Goal: Task Accomplishment & Management: Use online tool/utility

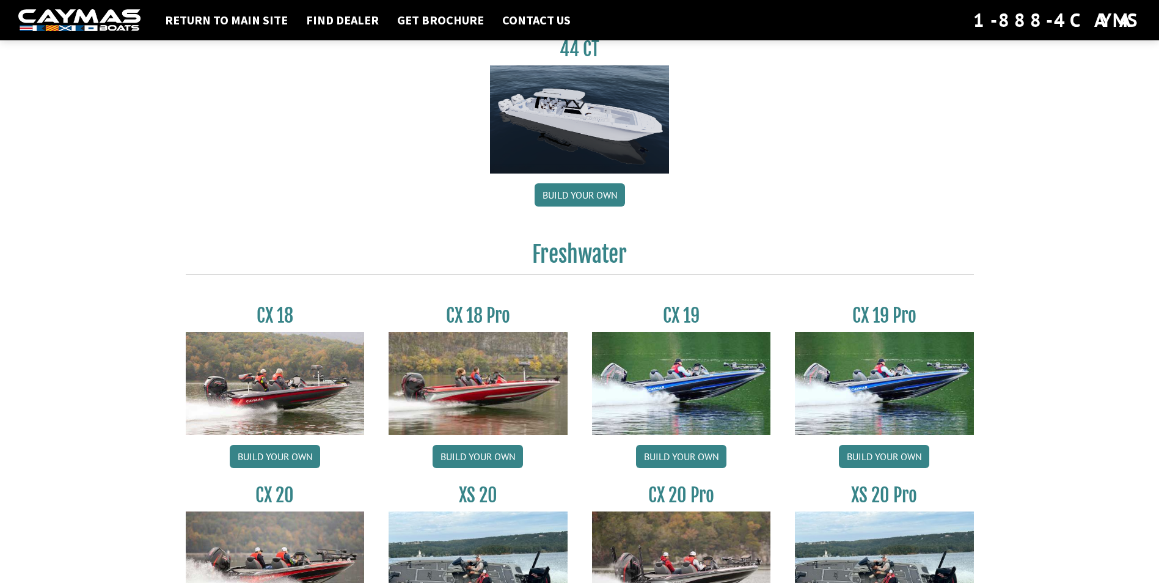
scroll to position [855, 0]
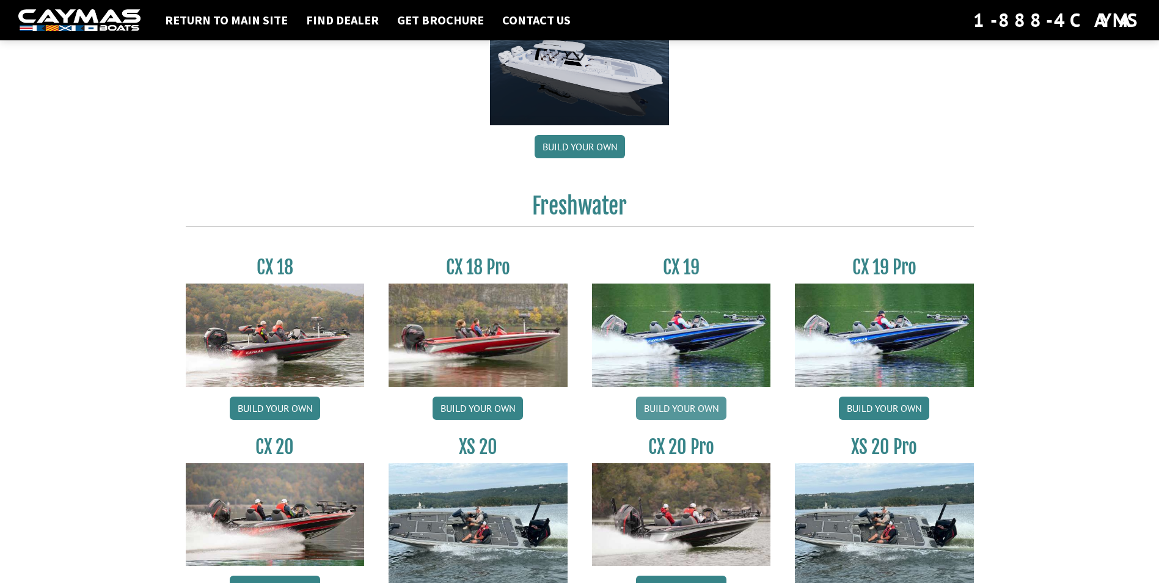
click at [669, 414] on link "Build your own" at bounding box center [681, 407] width 90 height 23
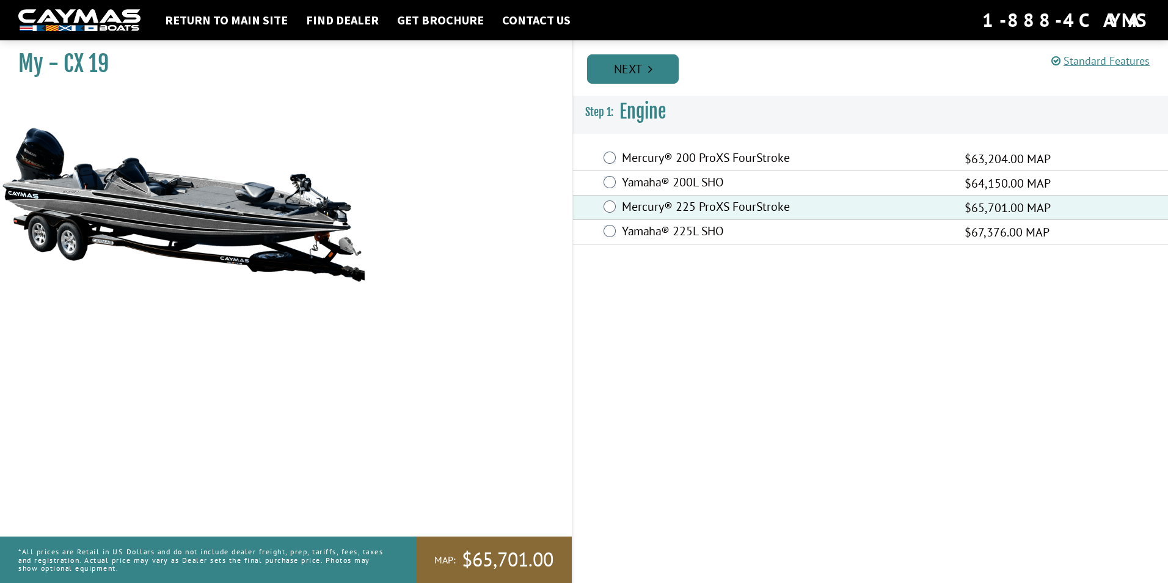
click at [653, 68] on link "Next" at bounding box center [633, 68] width 92 height 29
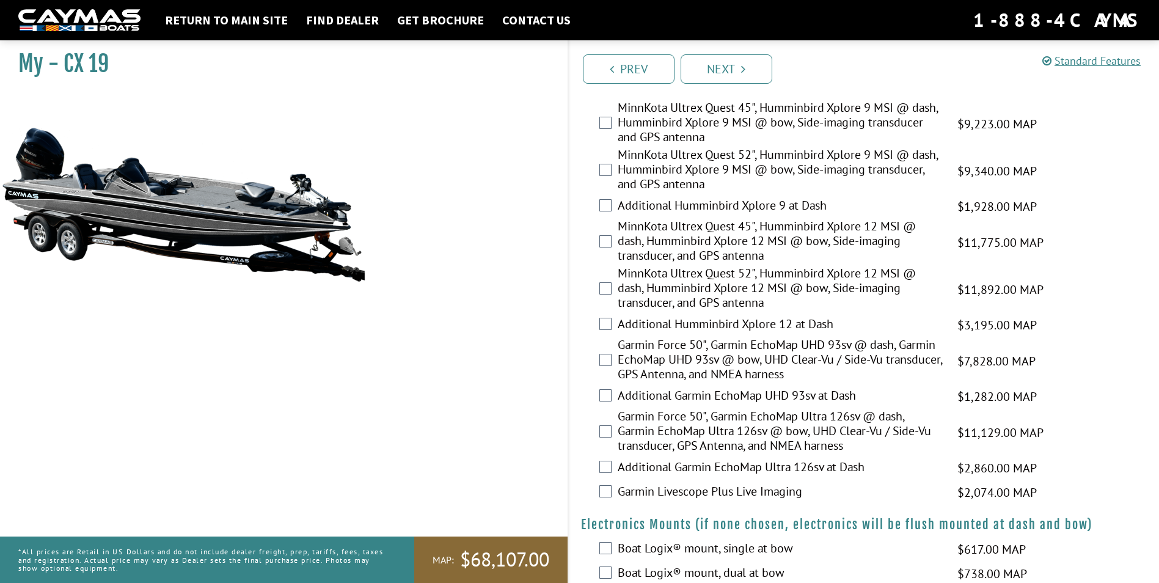
scroll to position [428, 0]
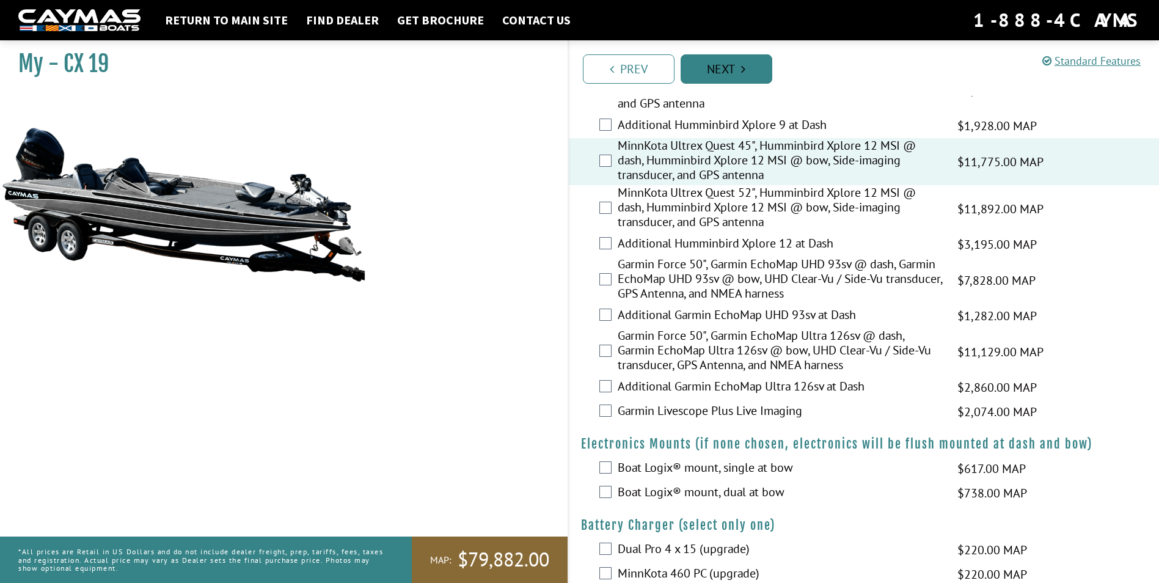
click at [737, 75] on link "Next" at bounding box center [727, 68] width 92 height 29
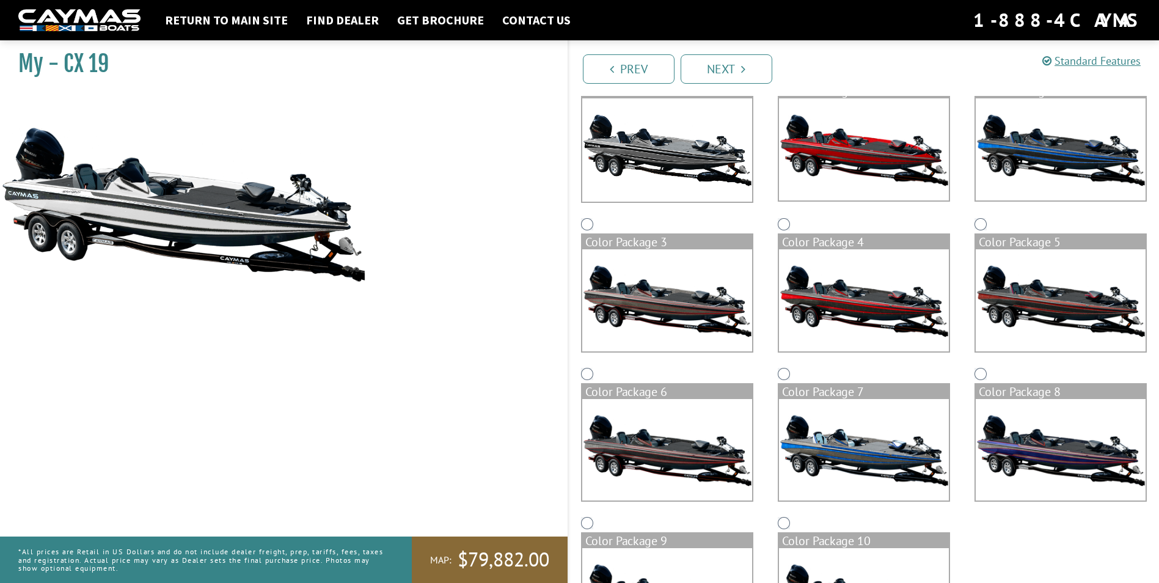
scroll to position [106, 0]
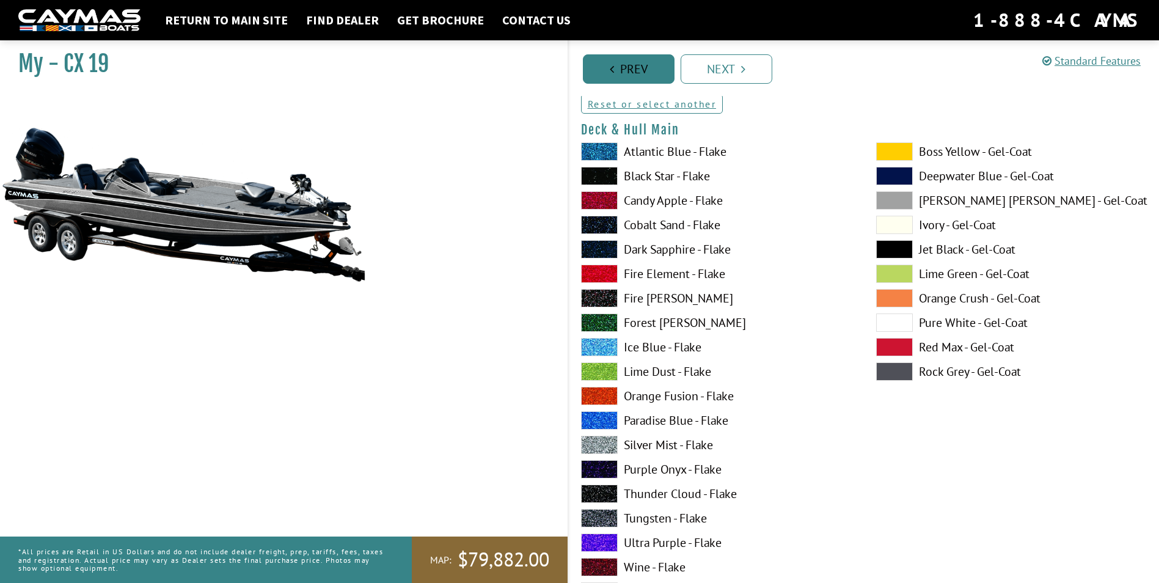
click at [634, 75] on link "Prev" at bounding box center [629, 68] width 92 height 29
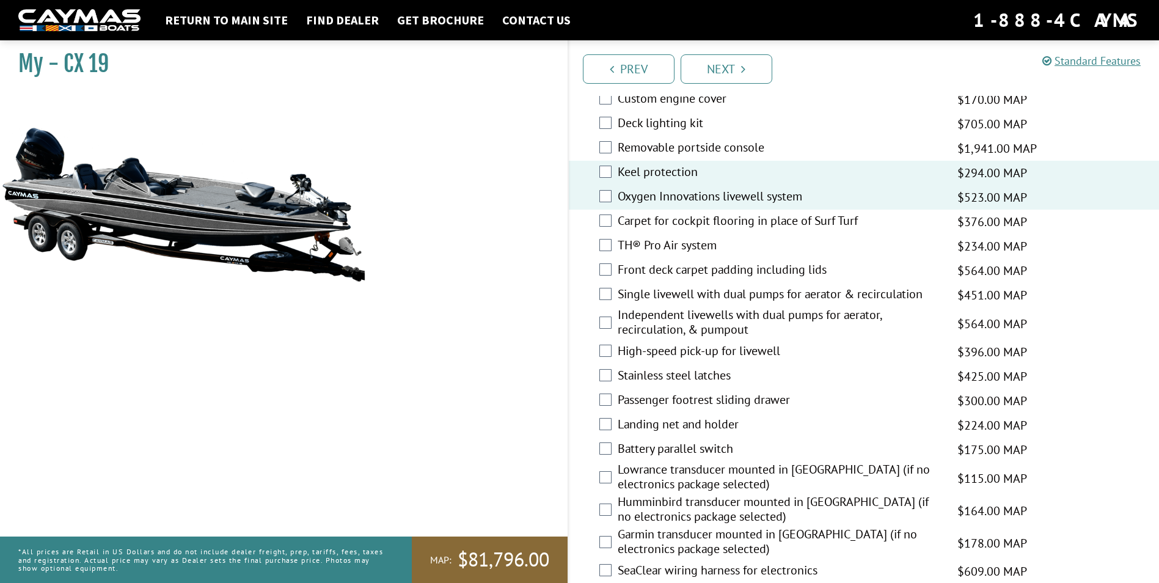
scroll to position [1466, 0]
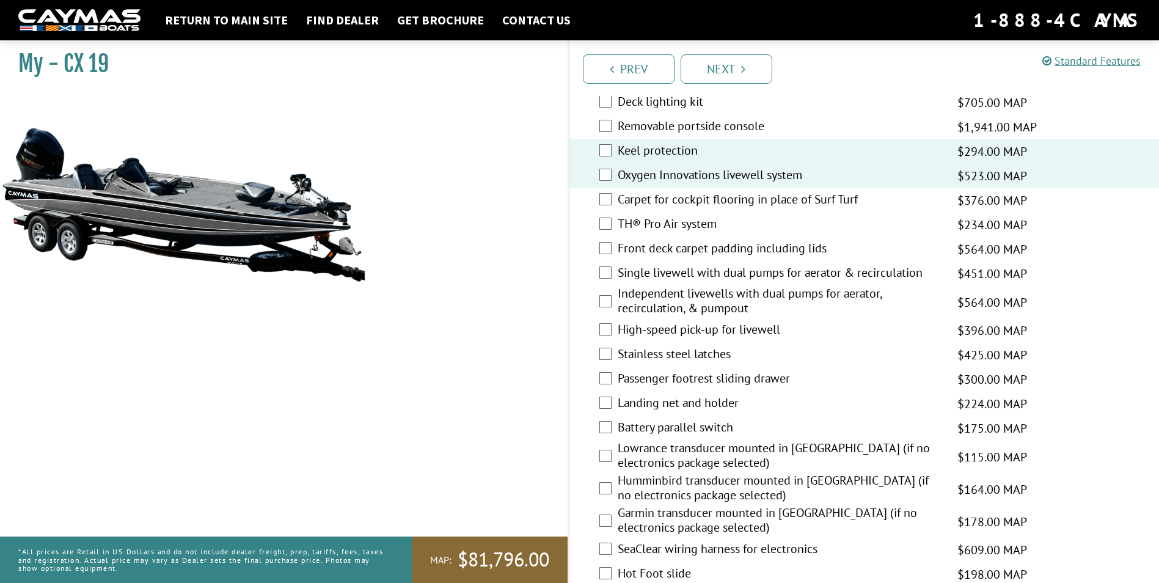
click at [614, 329] on div "High-speed pick-up for livewell $396.00 MAP $468.00 MSRP" at bounding box center [864, 330] width 591 height 24
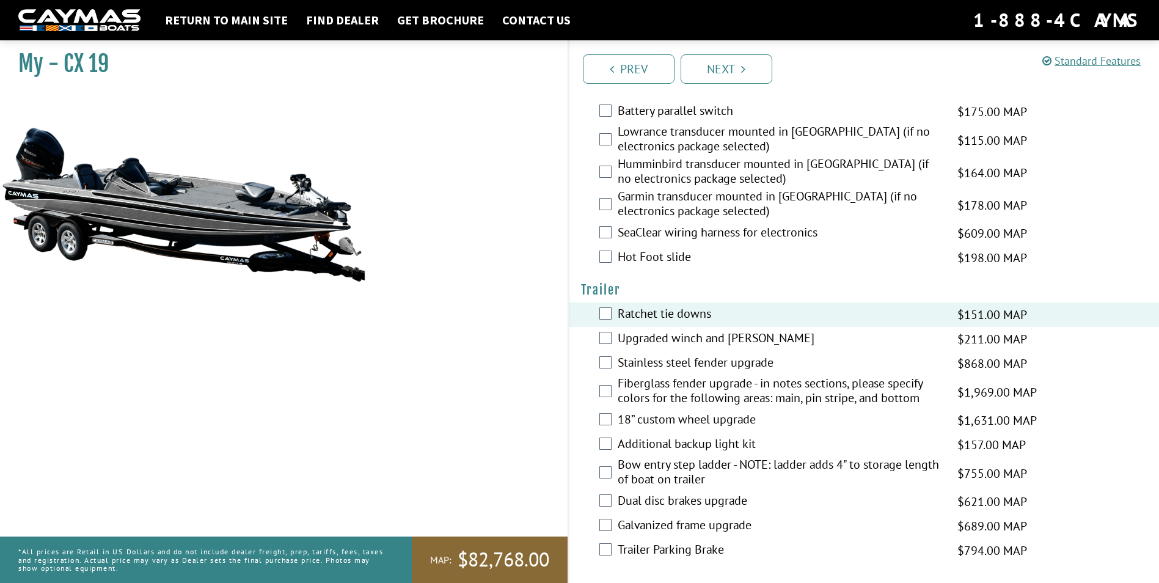
scroll to position [1786, 0]
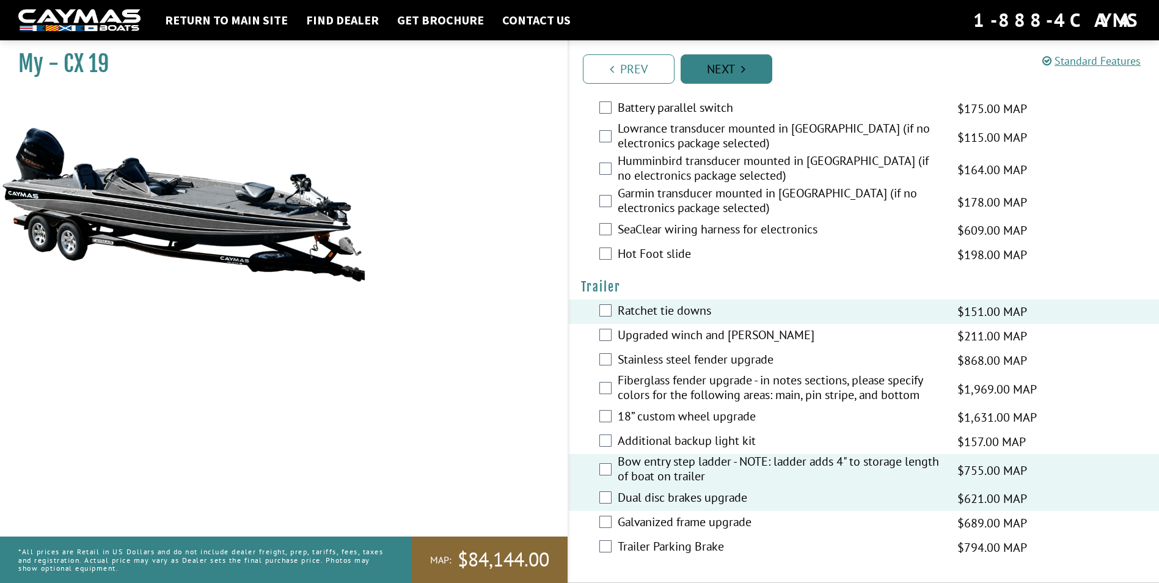
click at [742, 71] on icon "Pagination" at bounding box center [743, 69] width 4 height 12
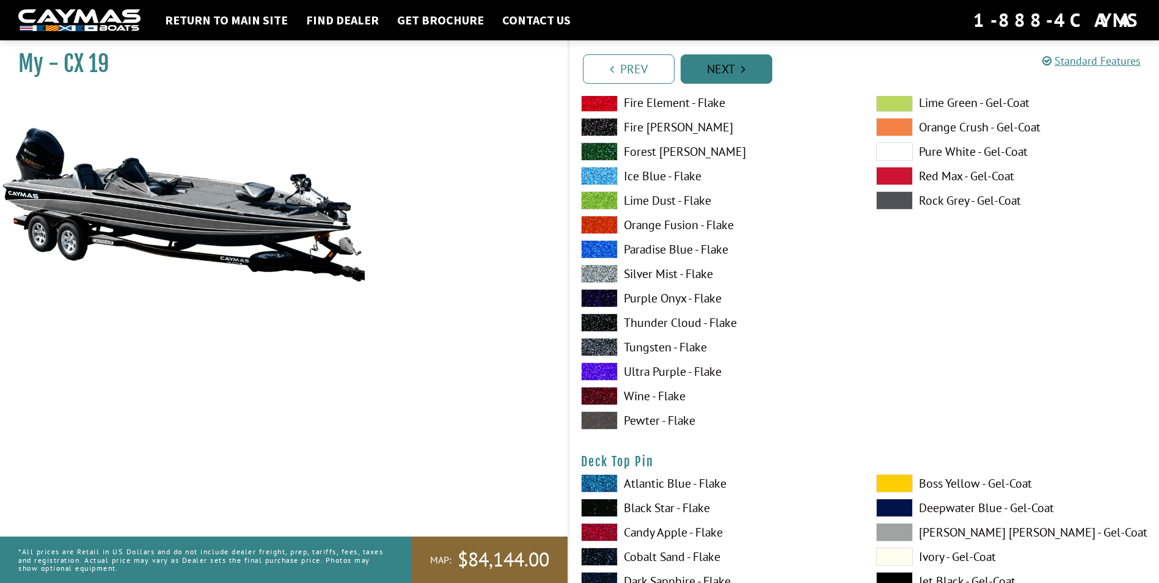
scroll to position [0, 0]
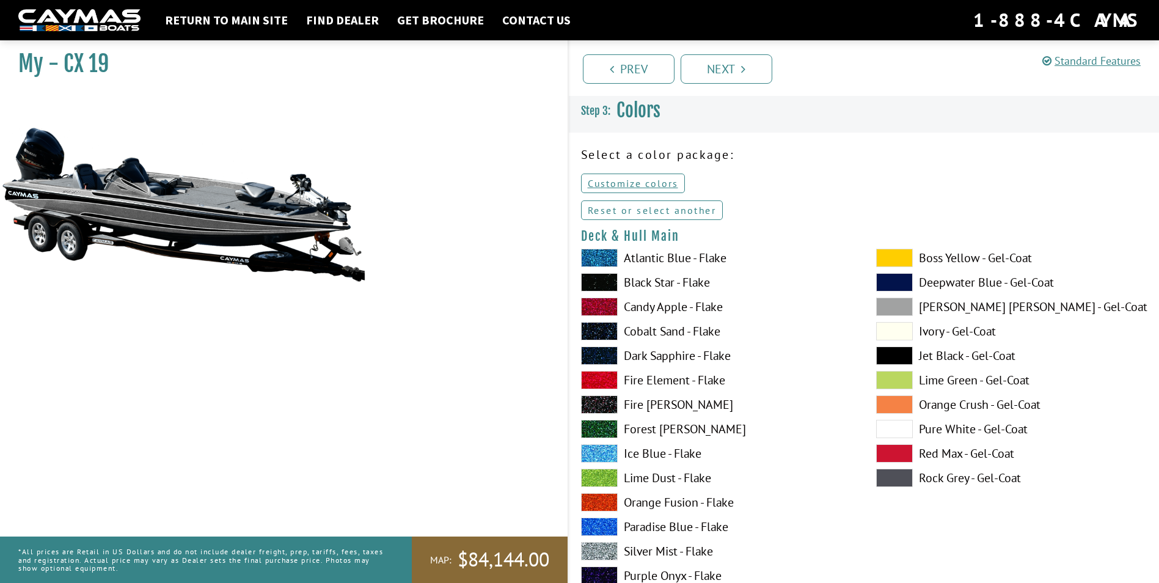
click at [660, 210] on link "Reset or select another" at bounding box center [652, 210] width 142 height 20
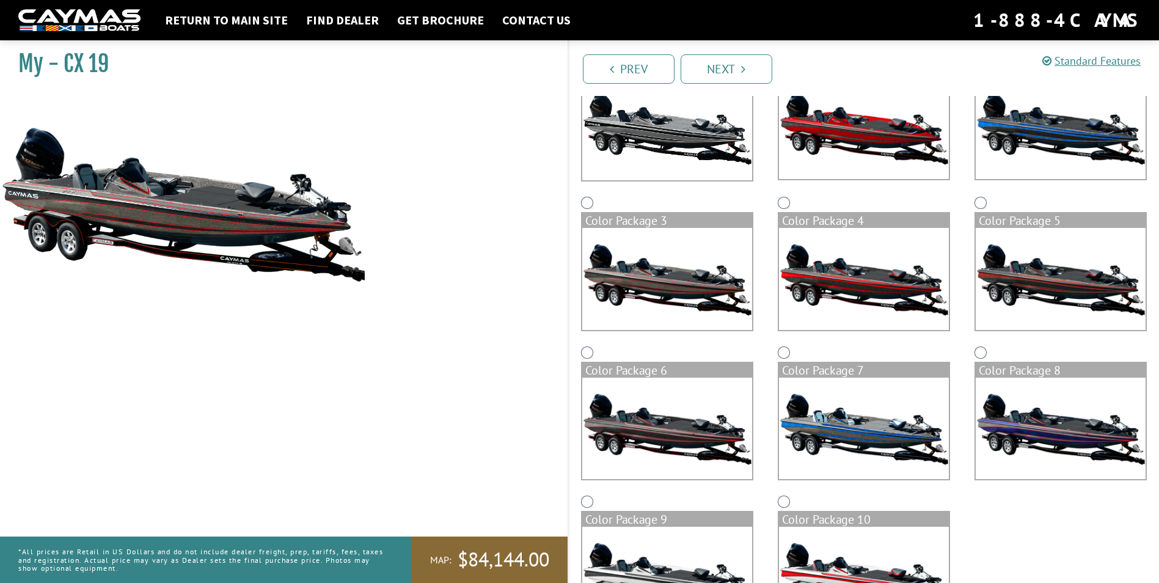
scroll to position [228, 0]
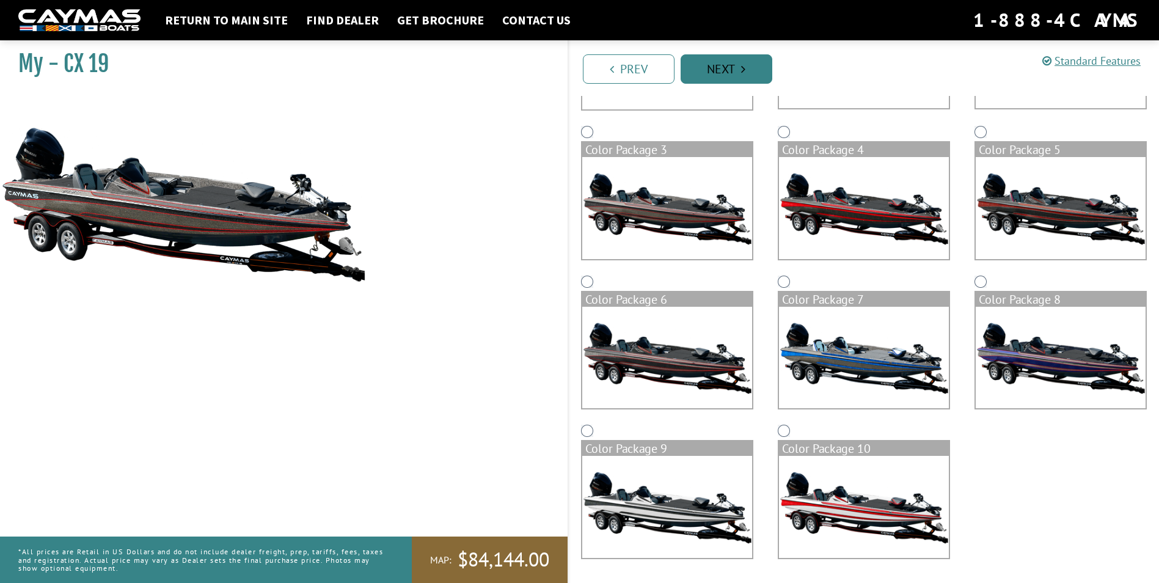
click at [736, 73] on link "Next" at bounding box center [727, 68] width 92 height 29
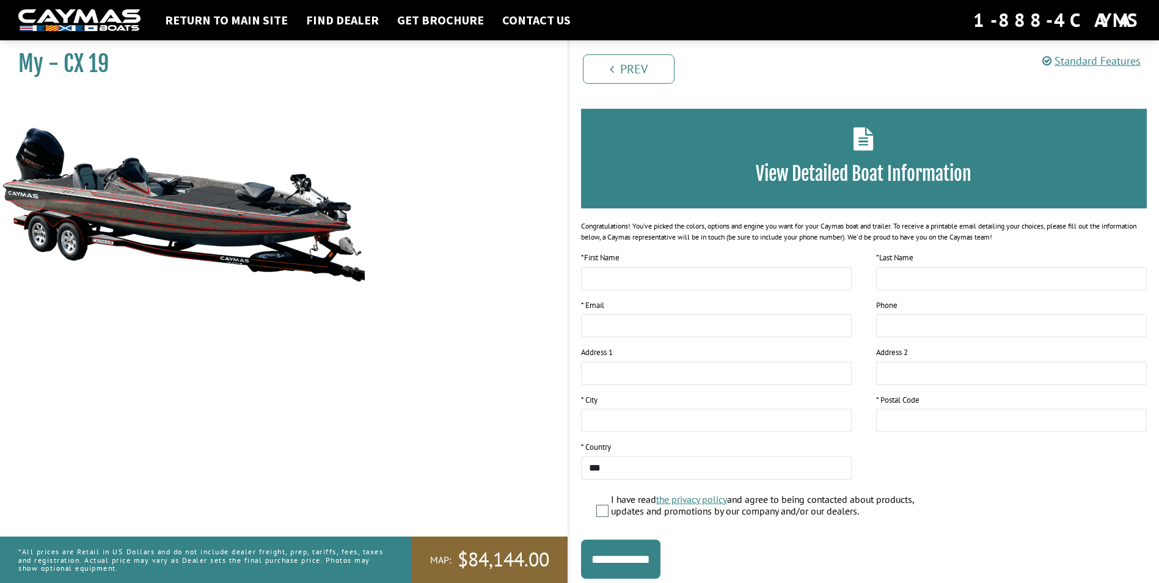
scroll to position [73, 0]
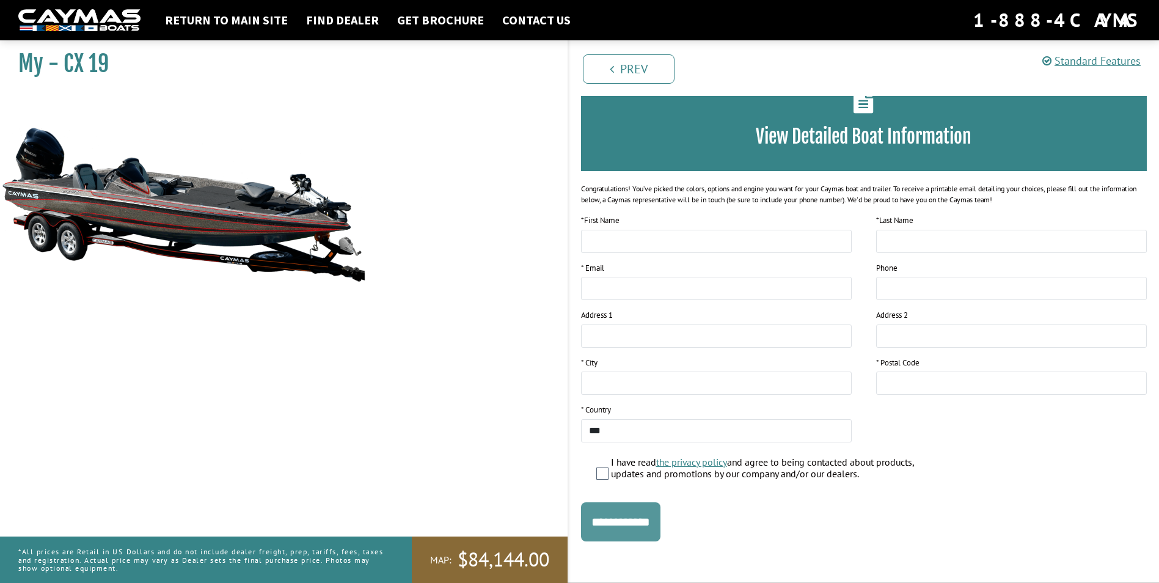
click at [633, 525] on input "**********" at bounding box center [620, 521] width 79 height 39
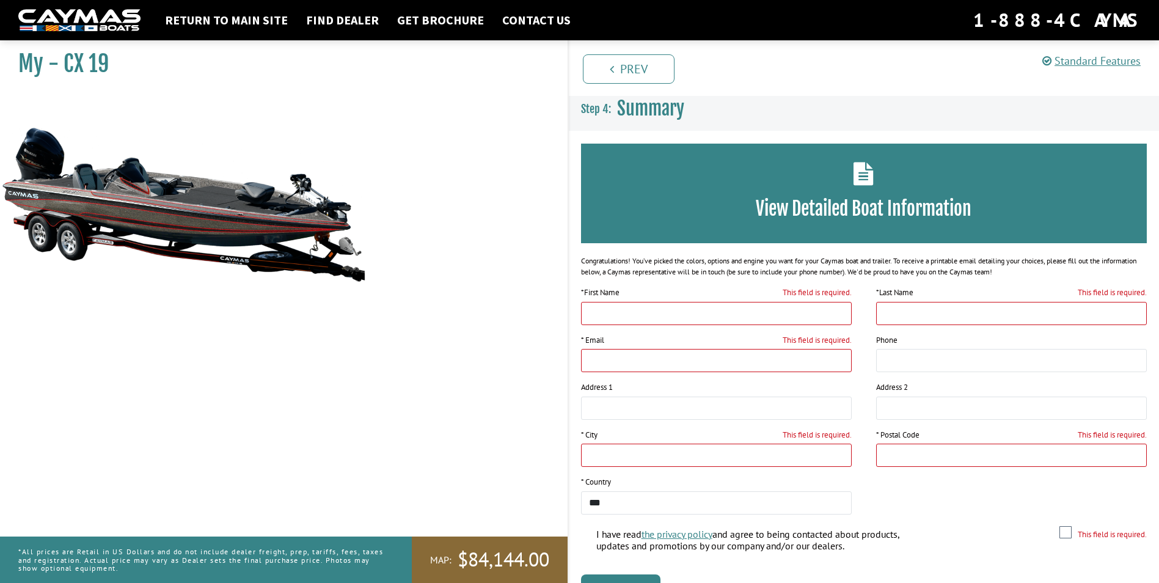
scroll to position [0, 0]
